Goal: Answer question/provide support

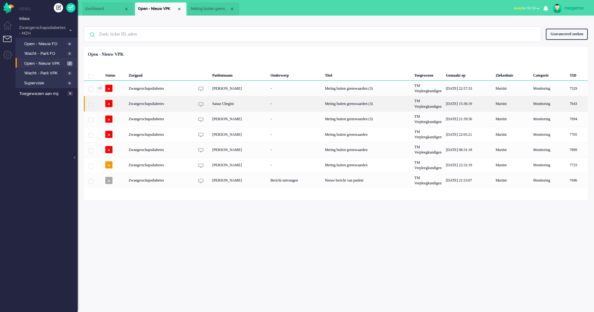
click at [199, 107] on img "7643" at bounding box center [200, 104] width 5 height 5
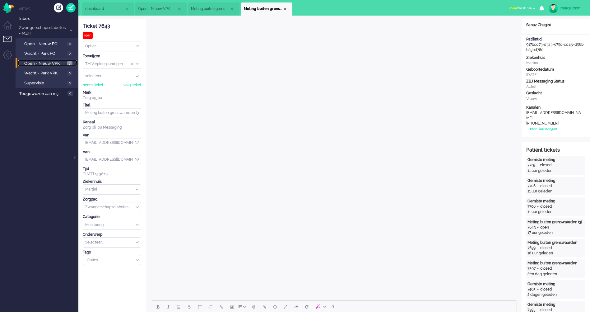
click at [39, 62] on span "Open - Nieuw VPK" at bounding box center [44, 64] width 41 height 6
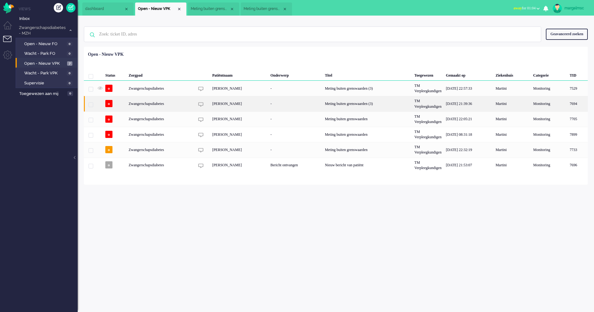
click at [245, 108] on div "[PERSON_NAME]" at bounding box center [239, 103] width 58 height 15
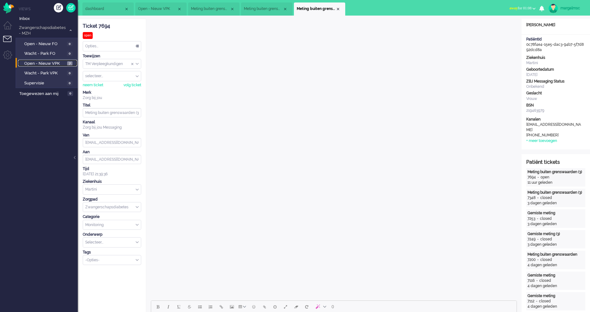
click at [59, 61] on span "Open - Nieuw VPK" at bounding box center [44, 64] width 41 height 6
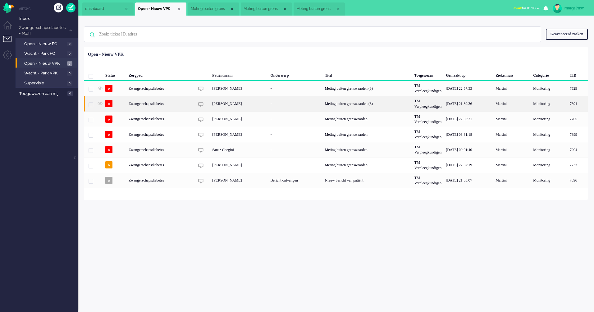
click at [240, 104] on div "[PERSON_NAME]" at bounding box center [239, 103] width 58 height 15
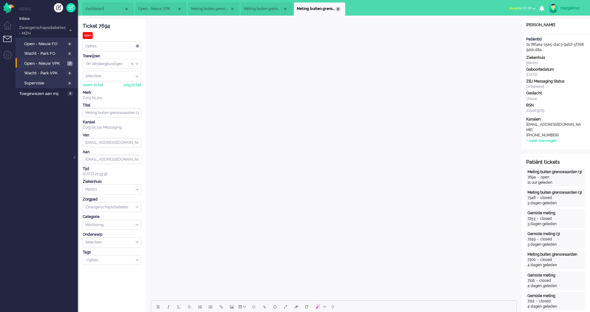
click at [336, 8] on div "Close tab" at bounding box center [337, 9] width 5 height 5
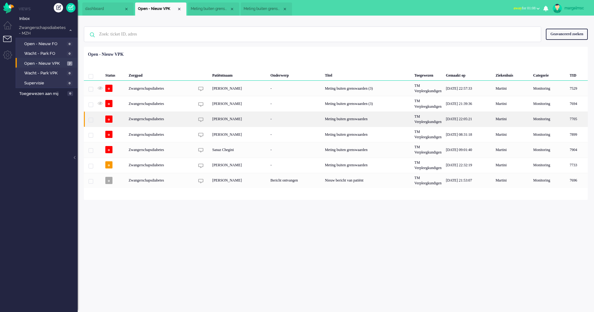
click at [215, 120] on div "[PERSON_NAME]" at bounding box center [239, 118] width 58 height 15
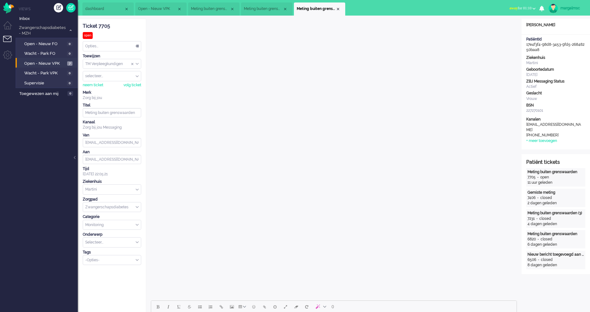
click at [264, 7] on span "Meting buiten grenswaarden (3)" at bounding box center [263, 8] width 39 height 5
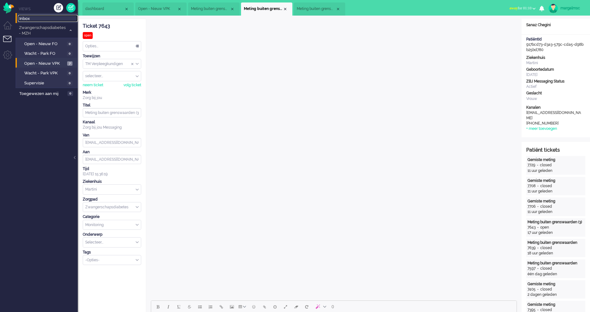
click at [39, 17] on span "Inbox" at bounding box center [48, 19] width 58 height 6
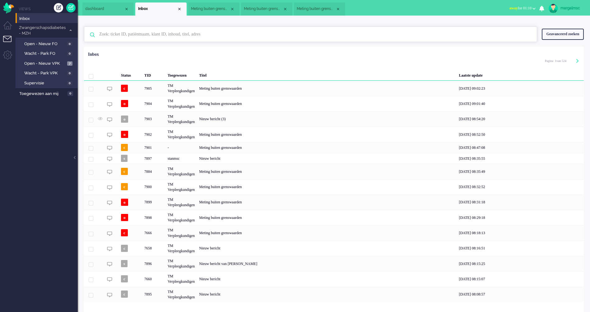
click at [152, 35] on input "text" at bounding box center [312, 34] width 434 height 15
type input "Bonsing"
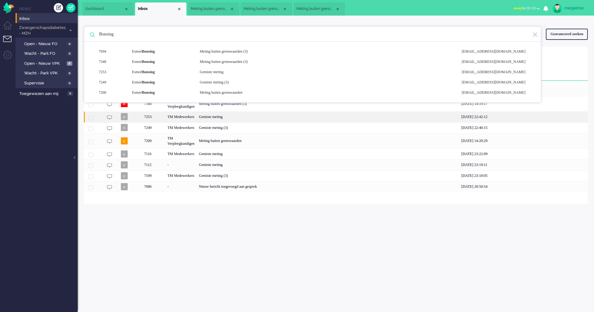
click at [182, 118] on div "TM Medewerkers" at bounding box center [180, 116] width 31 height 11
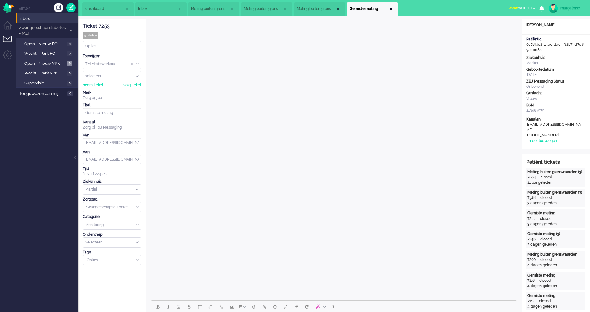
click at [324, 7] on span "Meting buiten grenswaarden" at bounding box center [316, 8] width 39 height 5
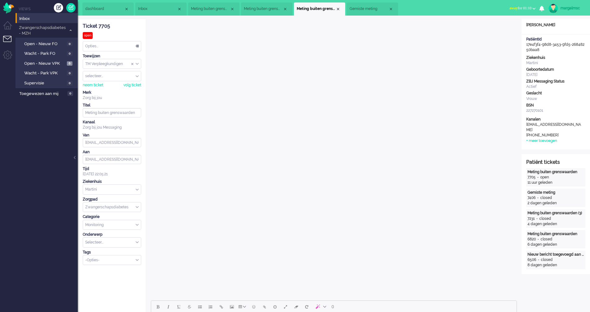
click at [393, 7] on li "Gemiste meting" at bounding box center [372, 8] width 51 height 13
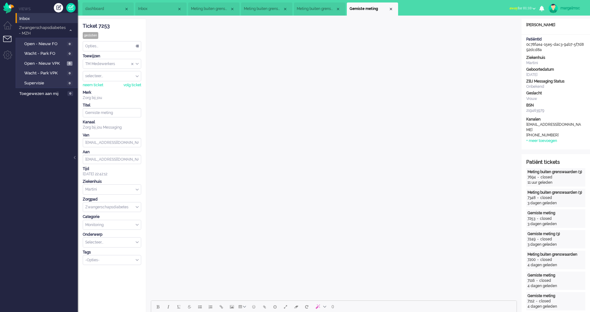
click at [327, 5] on li "Meting buiten grenswaarden" at bounding box center [319, 8] width 51 height 13
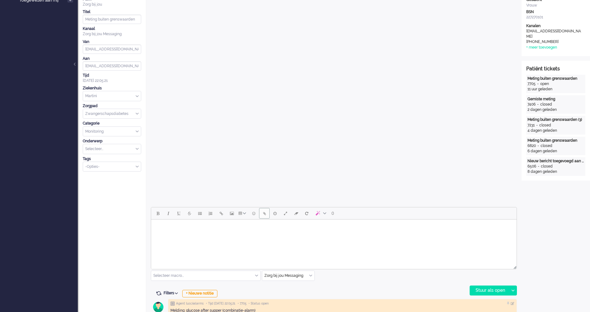
scroll to position [155, 0]
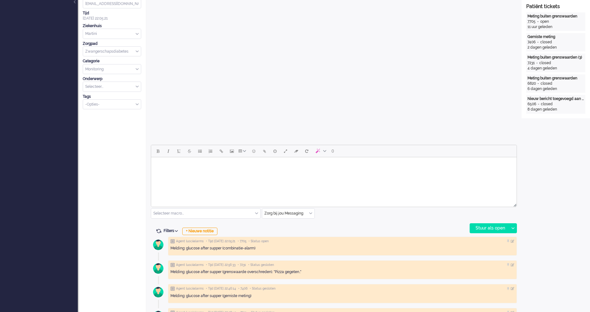
click at [205, 173] on html at bounding box center [333, 165] width 365 height 16
drag, startPoint x: 181, startPoint y: 213, endPoint x: 199, endPoint y: 215, distance: 18.1
click at [182, 213] on input "text" at bounding box center [205, 213] width 109 height 10
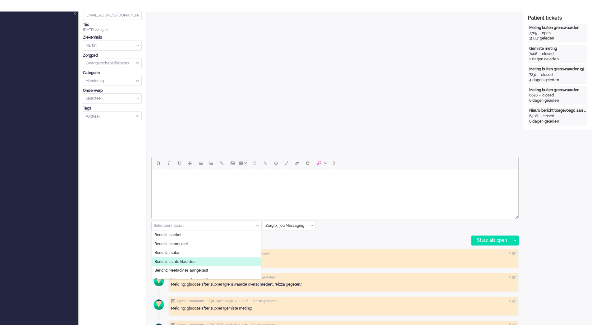
scroll to position [93, 0]
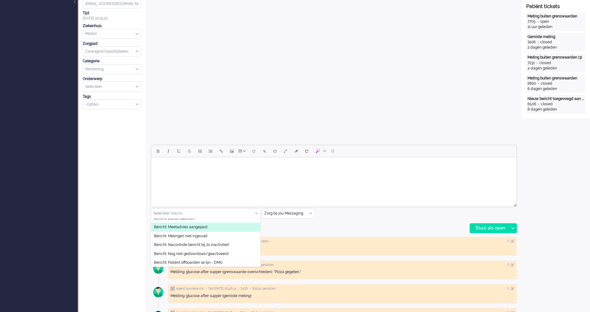
click at [204, 225] on span "Bericht: Meetadvies aangepast" at bounding box center [180, 226] width 53 height 5
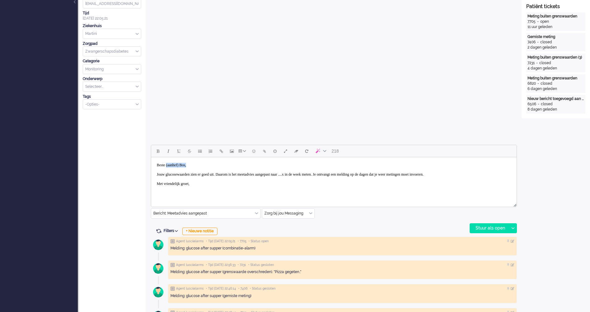
drag, startPoint x: 189, startPoint y: 165, endPoint x: 169, endPoint y: 164, distance: 20.2
click at [169, 164] on body "Beste (aanhef) Bos, Jouw glucosewaarden zien er goed uit. Daarom is het meetadv…" at bounding box center [334, 174] width 360 height 30
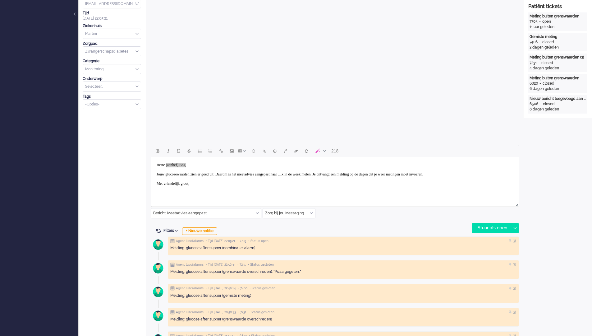
scroll to position [143, 0]
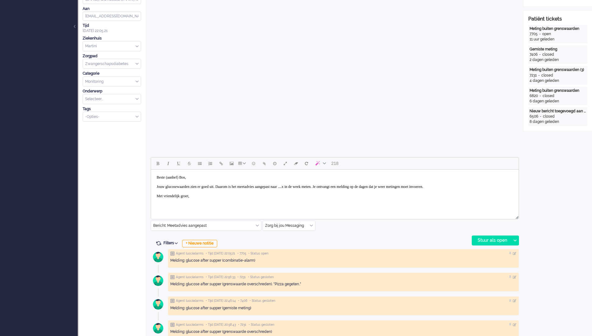
drag, startPoint x: 195, startPoint y: 201, endPoint x: 200, endPoint y: 196, distance: 7.3
click at [196, 200] on body "Beste (aanhef) Bos, Jouw glucosewaarden zien er goed uit. Daarom is het meetadv…" at bounding box center [335, 187] width 363 height 30
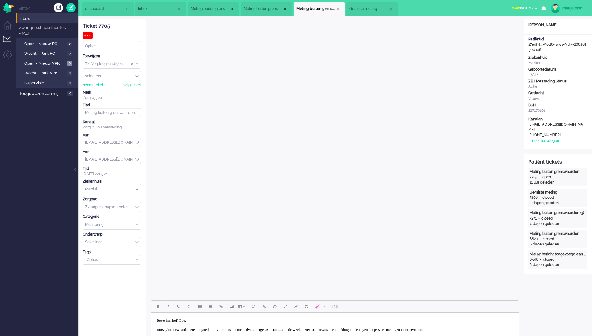
scroll to position [62, 0]
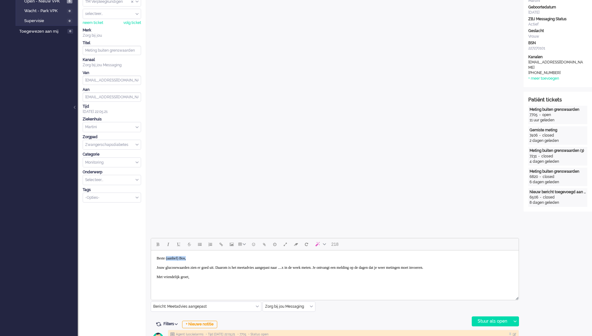
drag, startPoint x: 199, startPoint y: 260, endPoint x: 168, endPoint y: 259, distance: 31.1
click at [168, 259] on body "Beste (aanhef) Bos, Jouw glucosewaarden zien er goed uit. Daarom is het meetadv…" at bounding box center [335, 268] width 363 height 30
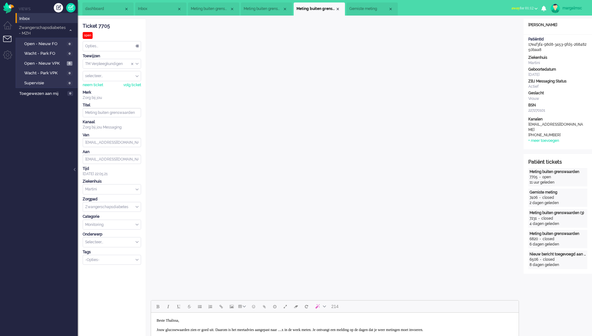
click at [316, 311] on body "Beste [PERSON_NAME], Jouw glucosewaarden zien er goed uit. Daarom is het meetad…" at bounding box center [335, 330] width 363 height 30
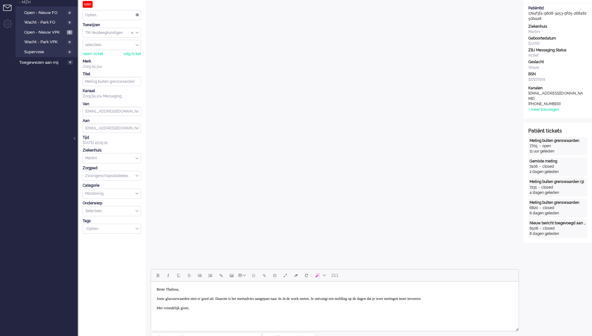
click at [167, 311] on html "Beste [PERSON_NAME], Jouw glucosewaarden zien er goed uit. Daarom is het meetad…" at bounding box center [335, 298] width 368 height 35
click at [201, 310] on body "Beste [PERSON_NAME], Jouw glucosewaarden zien er goed uit. Daarom is het meetad…" at bounding box center [335, 299] width 363 height 30
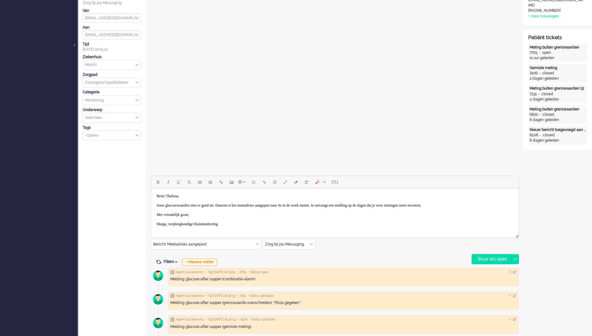
click at [499, 257] on div "Stuur als open" at bounding box center [491, 258] width 39 height 9
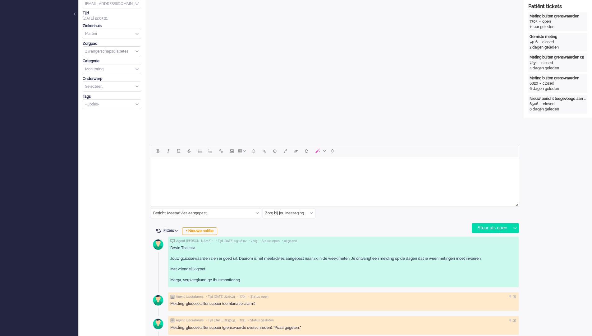
scroll to position [0, 0]
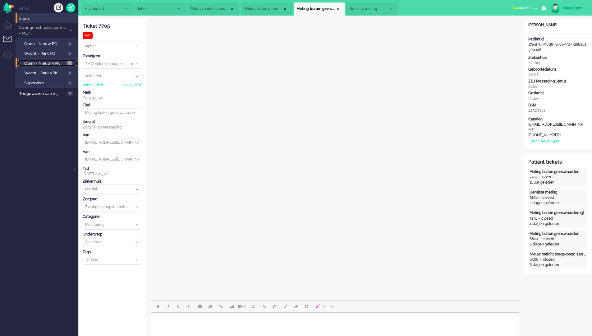
click at [53, 61] on span "Open - Nieuw VPK" at bounding box center [44, 64] width 41 height 6
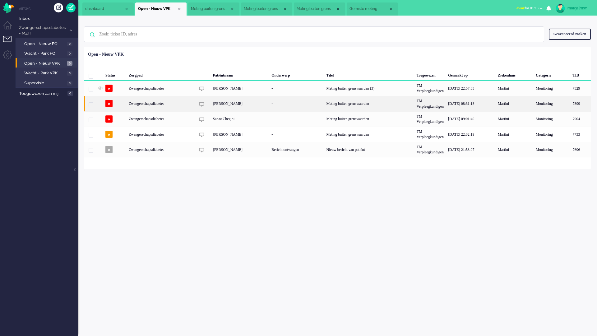
click at [243, 105] on div "[PERSON_NAME]" at bounding box center [240, 103] width 59 height 15
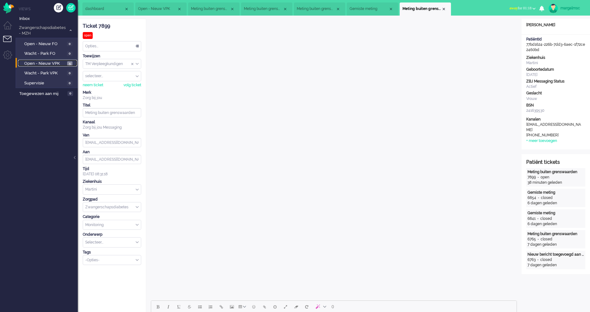
click at [55, 63] on span "Open - Nieuw VPK" at bounding box center [44, 64] width 41 height 6
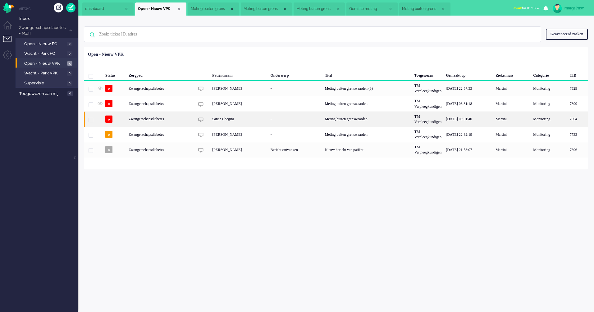
click at [268, 118] on div "Sanaz Chegini" at bounding box center [239, 118] width 58 height 15
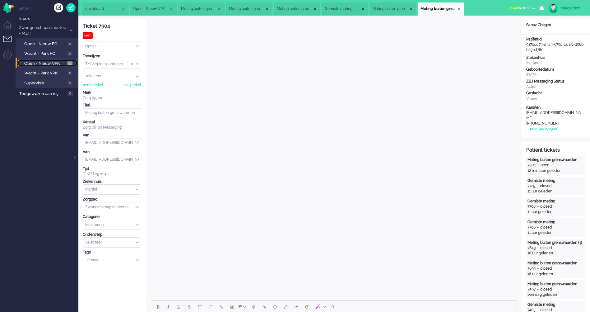
click at [34, 62] on span "Open - Nieuw VPK" at bounding box center [44, 64] width 41 height 6
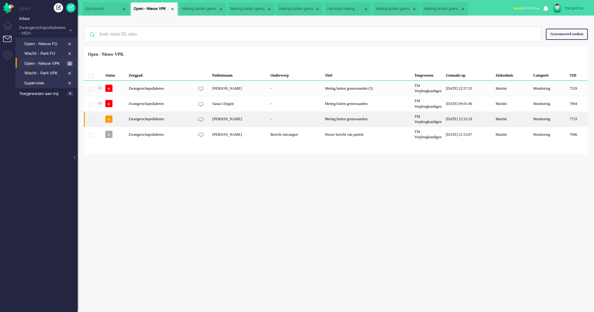
click at [242, 122] on div "[PERSON_NAME]" at bounding box center [239, 118] width 58 height 15
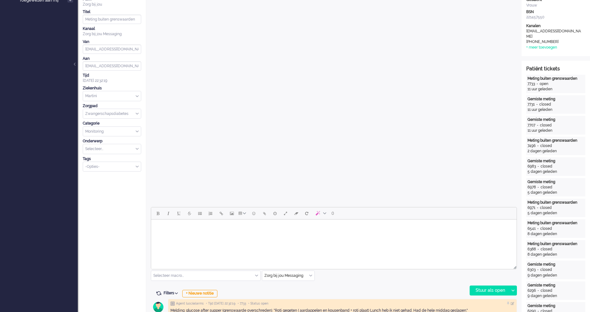
scroll to position [31, 0]
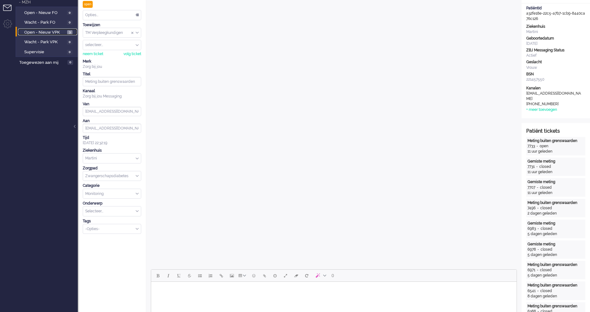
click at [52, 30] on span "Open - Nieuw VPK" at bounding box center [44, 33] width 41 height 6
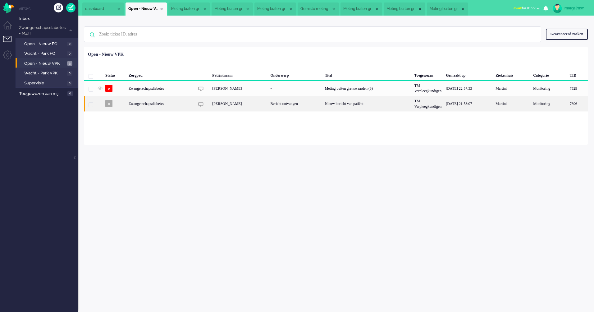
click at [246, 107] on div "[PERSON_NAME]" at bounding box center [239, 103] width 58 height 15
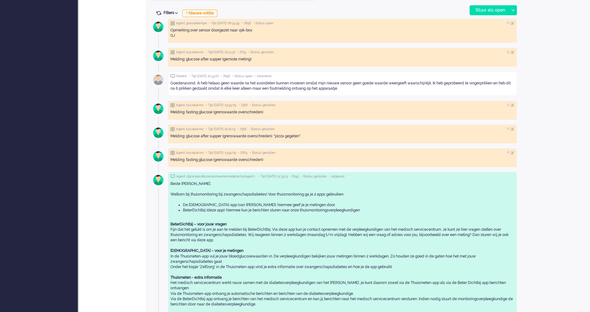
scroll to position [249, 0]
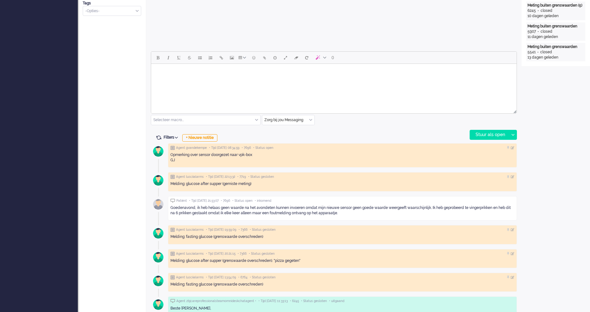
click at [179, 76] on body "Rich Text Area. Press ALT-0 for help." at bounding box center [334, 71] width 360 height 11
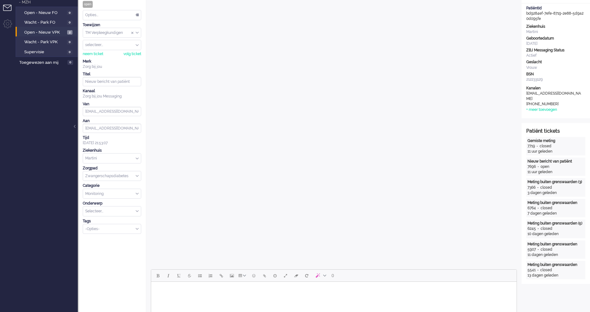
scroll to position [218, 0]
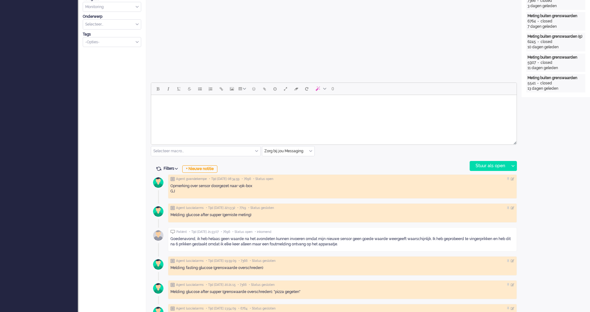
click at [197, 111] on html at bounding box center [333, 103] width 365 height 16
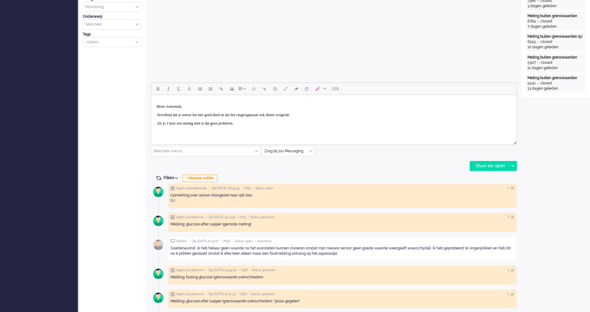
scroll to position [124, 0]
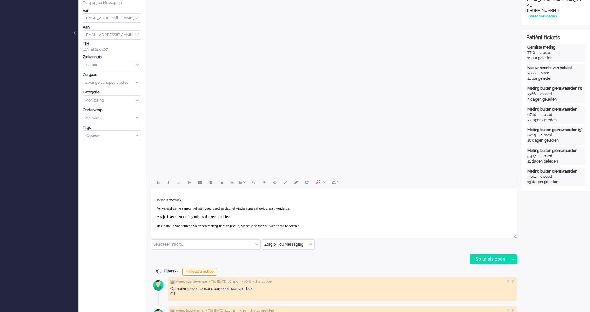
click at [270, 213] on body "Beste Annemiek, Vervelend dat je sensor het niet goed deed en dat het vingerapp…" at bounding box center [334, 213] width 360 height 44
click at [392, 227] on p "Als je 1 keer een meting mist is dat geen probleem. Bedankt dat je hebt laten w…" at bounding box center [334, 221] width 354 height 14
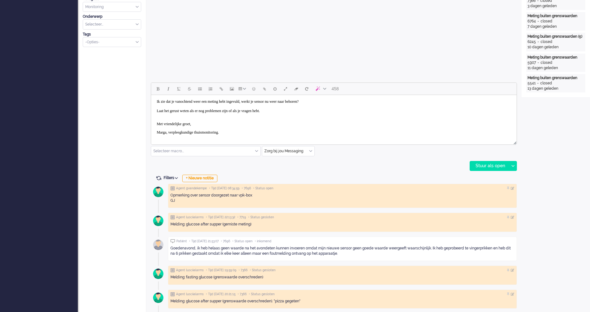
scroll to position [36, 0]
click at [492, 168] on div "Stuur als open" at bounding box center [489, 165] width 39 height 9
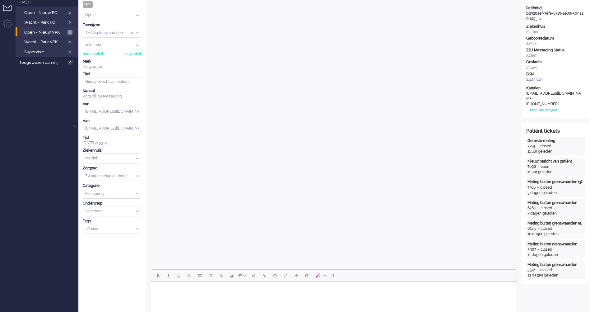
scroll to position [0, 0]
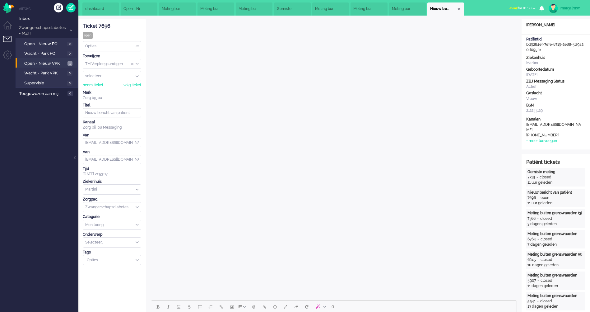
click at [106, 80] on input "Assign User" at bounding box center [112, 76] width 58 height 10
click at [116, 73] on input "Assign User" at bounding box center [112, 76] width 58 height 10
click at [136, 80] on input "Assign User" at bounding box center [112, 76] width 58 height 10
click at [121, 48] on div "Opties..." at bounding box center [112, 46] width 58 height 10
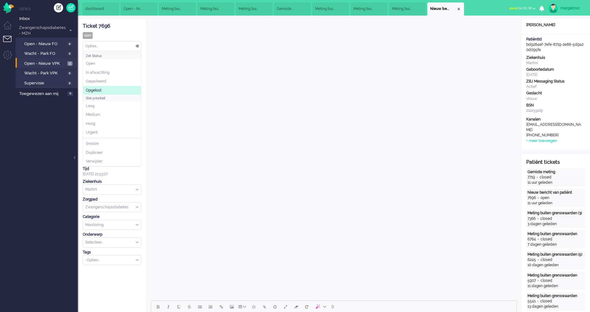
click at [116, 90] on li "Opgelost" at bounding box center [112, 90] width 58 height 9
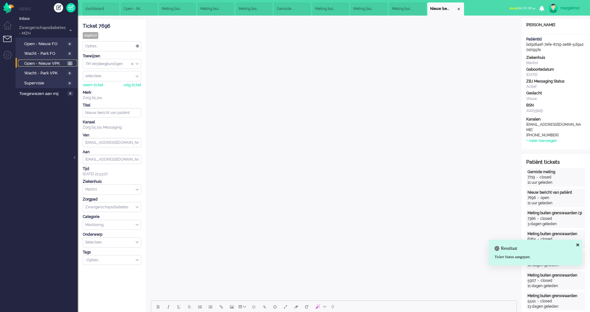
click at [59, 63] on span "Open - Nieuw VPK" at bounding box center [45, 64] width 42 height 6
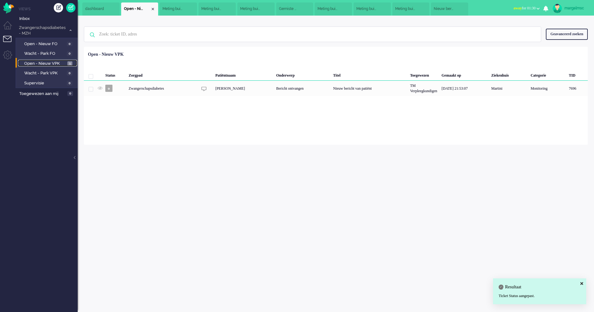
click at [61, 62] on span "Open - Nieuw VPK" at bounding box center [45, 64] width 42 height 6
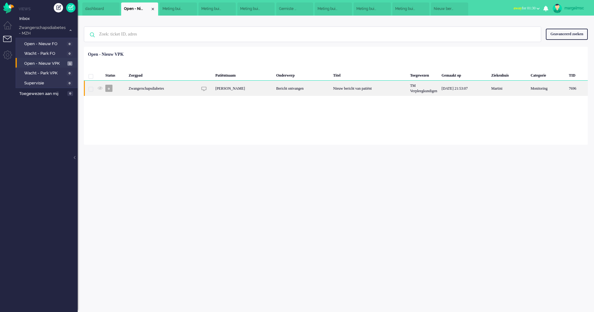
click at [489, 95] on div "7696" at bounding box center [508, 88] width 39 height 15
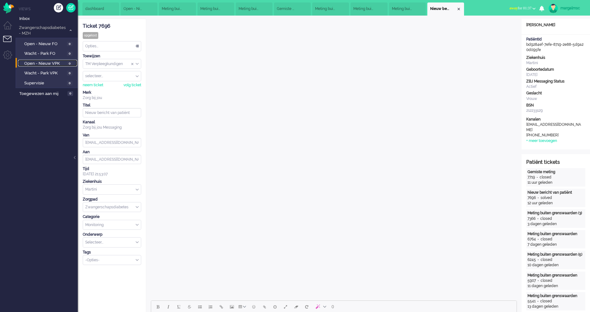
click at [51, 65] on span "Open - Nieuw VPK" at bounding box center [44, 64] width 41 height 6
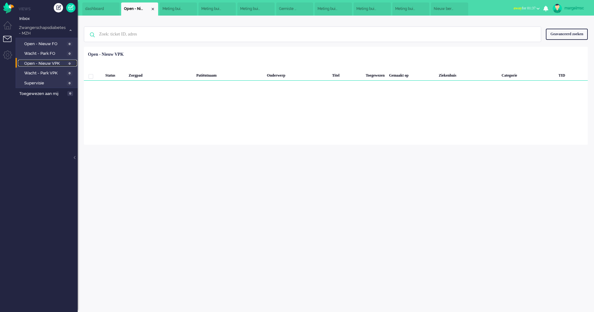
click at [454, 9] on span "Nieuw bericht van patiënt" at bounding box center [444, 8] width 20 height 5
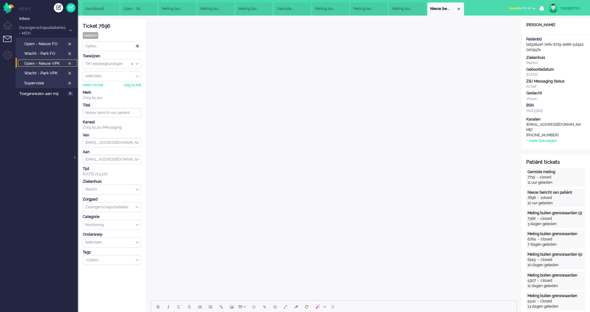
click at [55, 64] on span "Open - Nieuw VPK" at bounding box center [44, 64] width 41 height 6
